Goal: Use online tool/utility

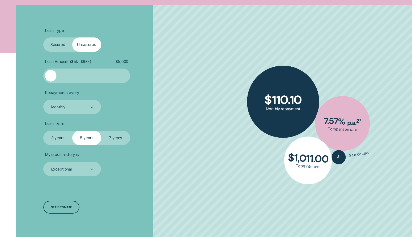
scroll to position [159, 0]
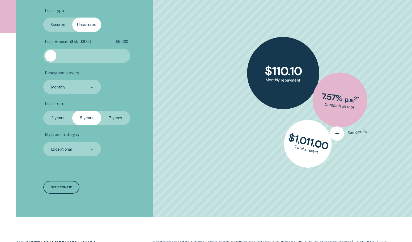
click at [332, 136] on div "button" at bounding box center [337, 133] width 15 height 15
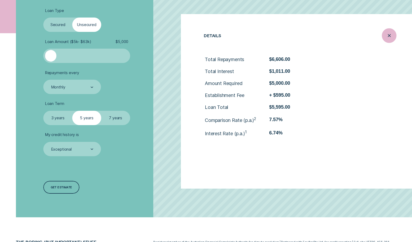
click at [386, 34] on icon "Close loan details" at bounding box center [389, 36] width 7 height 8
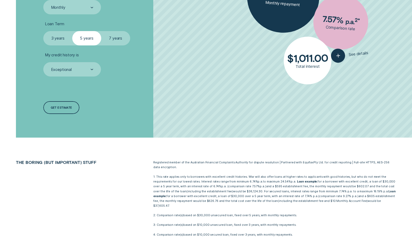
scroll to position [133, 0]
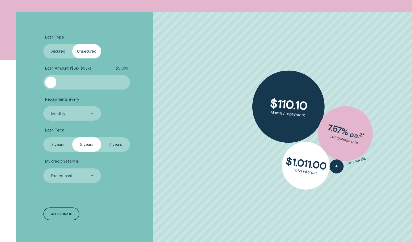
click at [58, 49] on label "Secured" at bounding box center [57, 51] width 29 height 14
click at [43, 44] on input "Secured" at bounding box center [43, 44] width 0 height 0
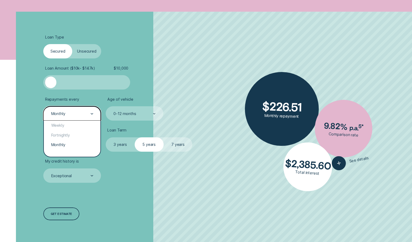
click at [61, 117] on div "Monthly" at bounding box center [72, 113] width 58 height 14
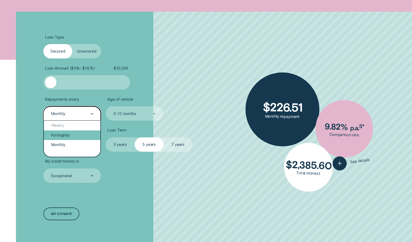
click at [64, 136] on div "Fortnightly" at bounding box center [72, 135] width 57 height 10
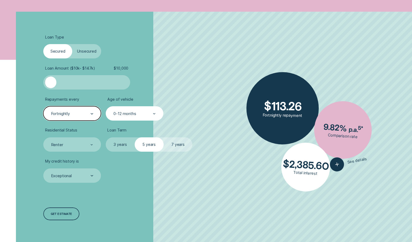
click at [148, 114] on div "0-12 months" at bounding box center [134, 113] width 43 height 5
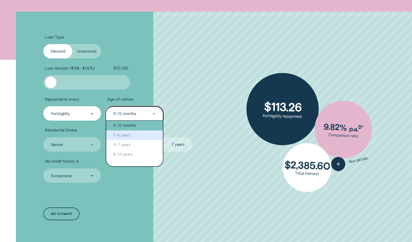
click at [137, 128] on div "0-12 months" at bounding box center [134, 126] width 57 height 10
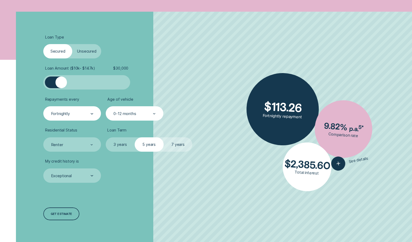
drag, startPoint x: 52, startPoint y: 82, endPoint x: 61, endPoint y: 86, distance: 9.9
click at [61, 86] on div at bounding box center [61, 83] width 12 height 12
click at [73, 146] on div "Renter" at bounding box center [72, 144] width 43 height 5
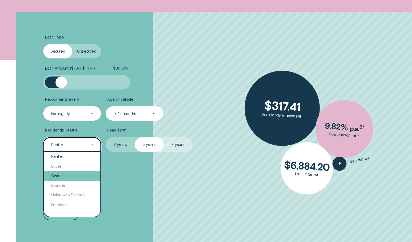
click at [65, 178] on div "Owner" at bounding box center [72, 176] width 57 height 10
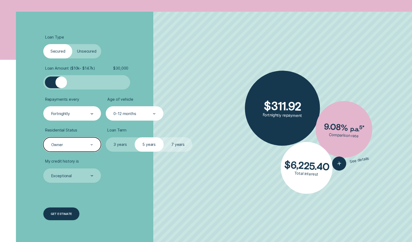
click at [64, 214] on div "Get estimate" at bounding box center [62, 214] width 22 height 2
